Goal: Task Accomplishment & Management: Manage account settings

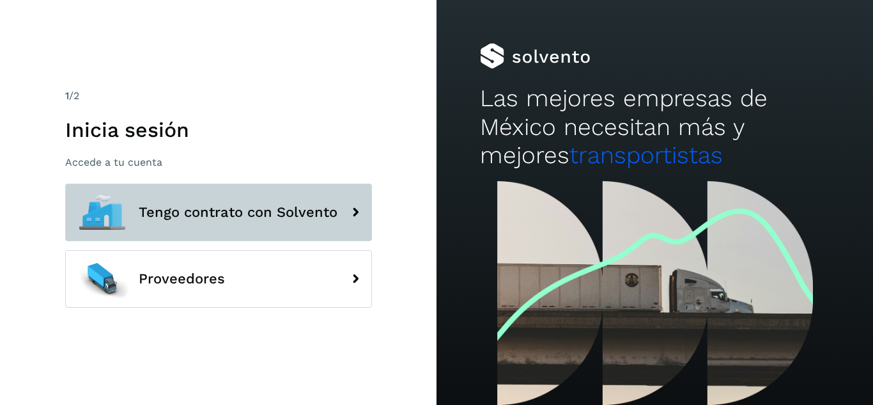
click at [311, 213] on span "Tengo contrato con Solvento" at bounding box center [238, 212] width 199 height 15
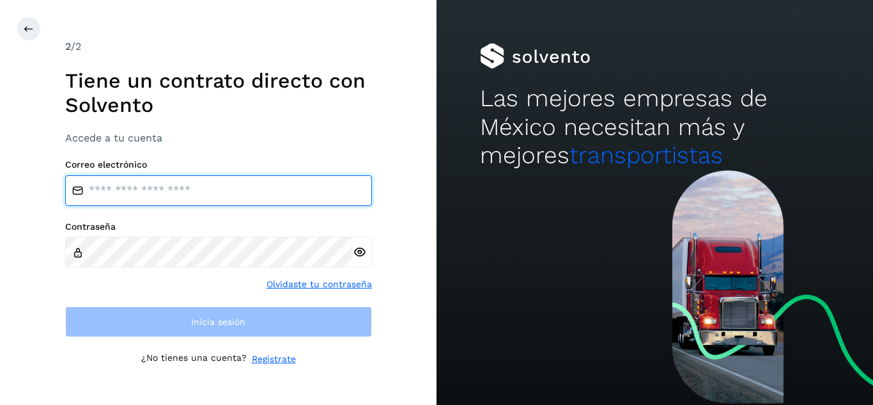
click at [171, 191] on input "email" at bounding box center [218, 190] width 307 height 31
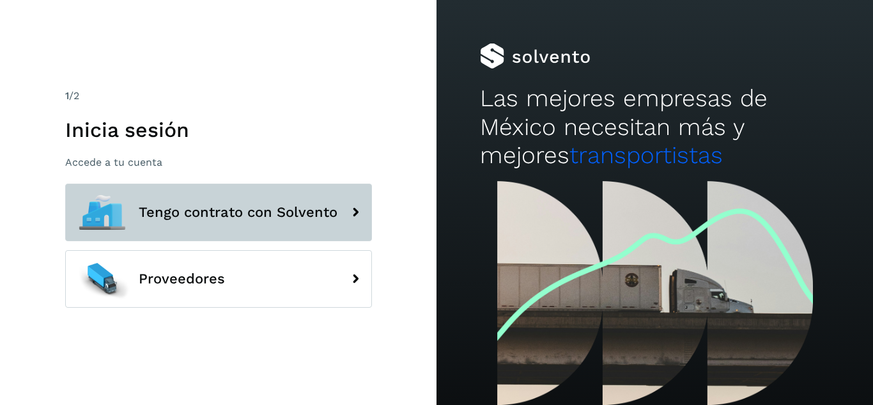
click at [263, 223] on button "Tengo contrato con Solvento" at bounding box center [218, 212] width 307 height 58
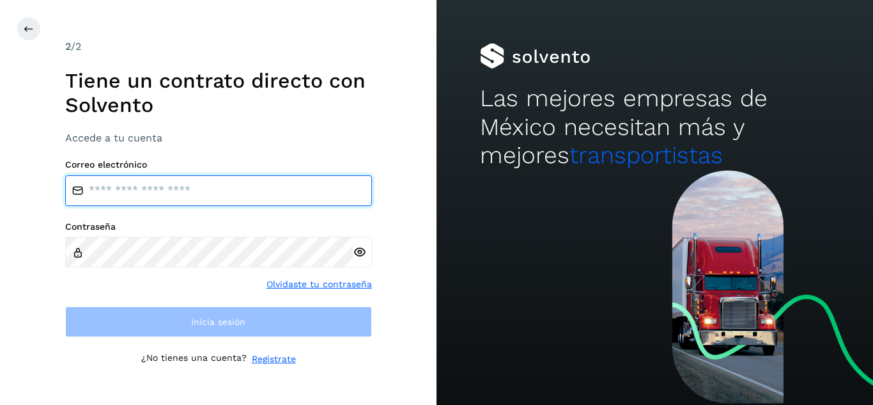
click at [234, 197] on input "email" at bounding box center [218, 190] width 307 height 31
type input "**********"
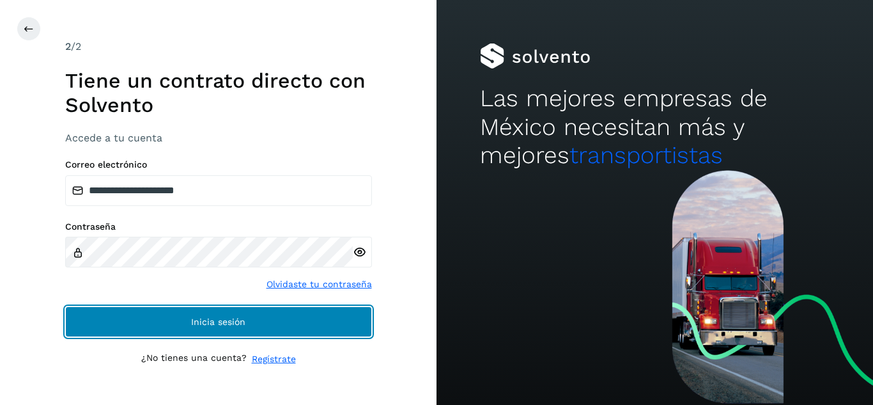
click at [195, 318] on span "Inicia sesión" at bounding box center [218, 321] width 54 height 9
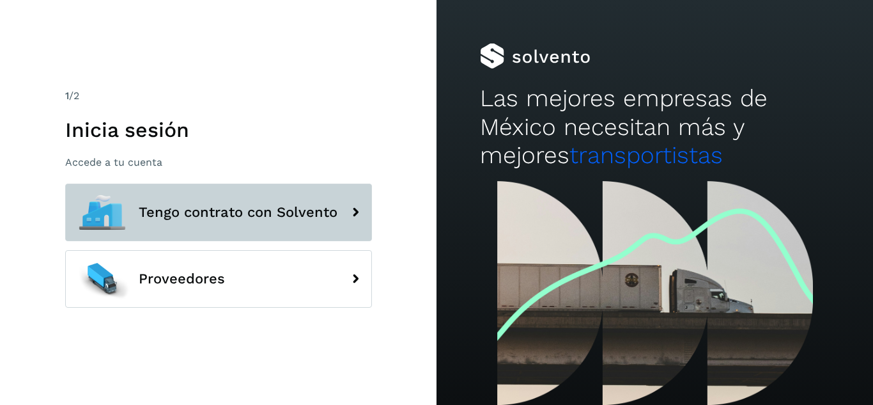
click at [260, 212] on span "Tengo contrato con Solvento" at bounding box center [238, 212] width 199 height 15
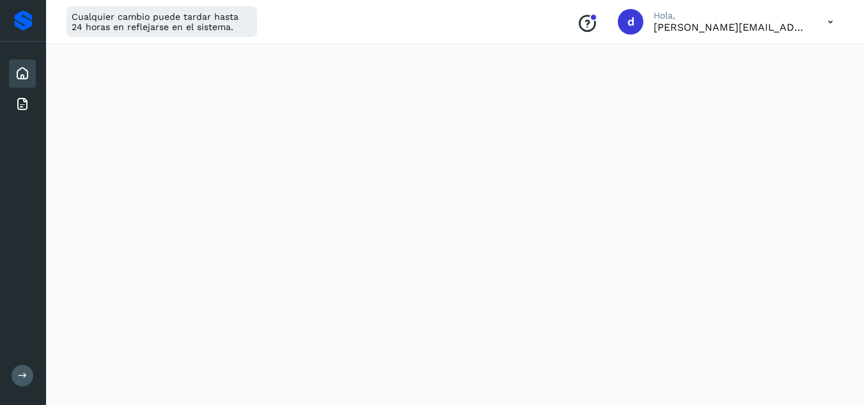
scroll to position [47, 0]
